Goal: Task Accomplishment & Management: Manage account settings

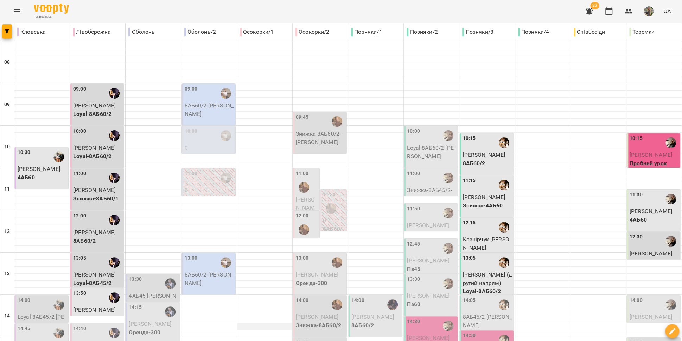
scroll to position [56, 0]
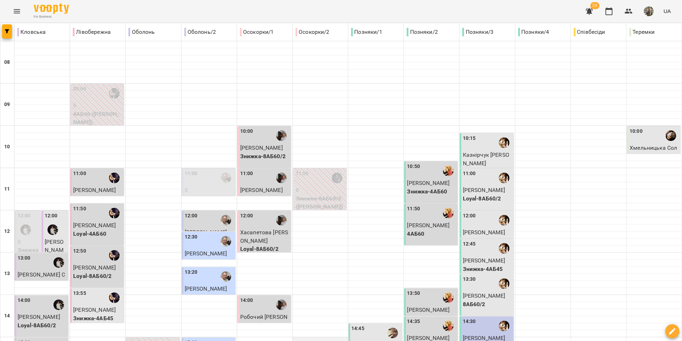
scroll to position [296, 0]
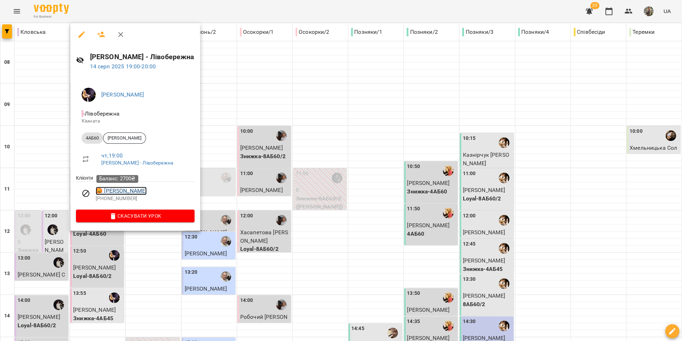
click at [120, 191] on link "😡 [PERSON_NAME]" at bounding box center [121, 190] width 51 height 8
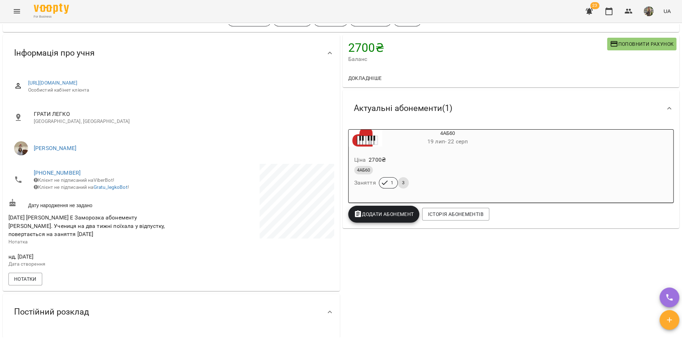
scroll to position [29, 0]
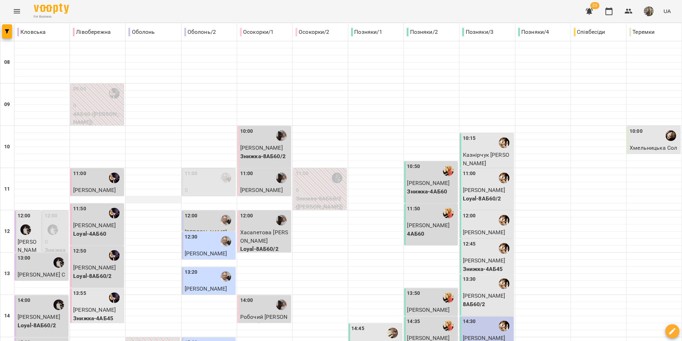
scroll to position [296, 0]
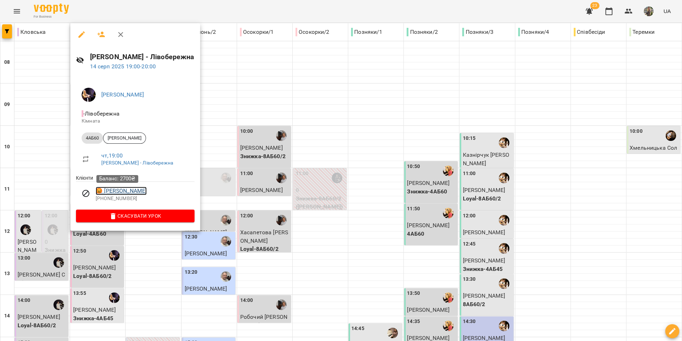
click at [127, 193] on link "😡 [PERSON_NAME]" at bounding box center [121, 190] width 51 height 8
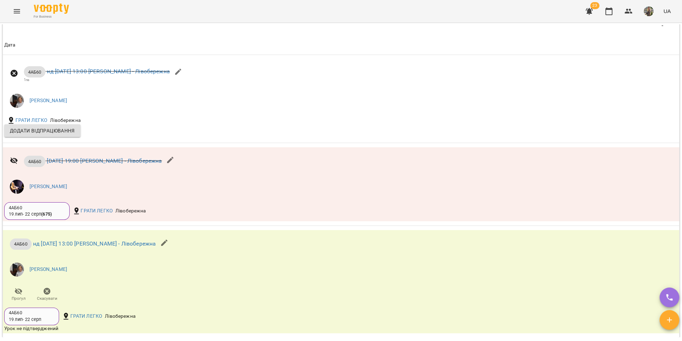
scroll to position [640, 0]
